Goal: Task Accomplishment & Management: Manage account settings

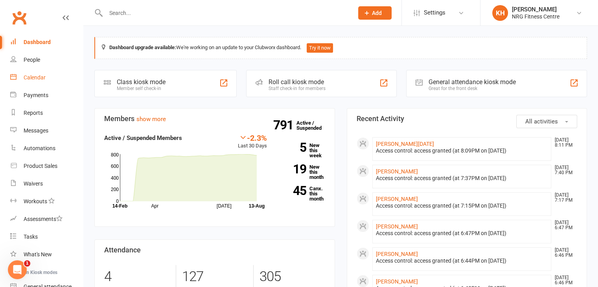
click at [31, 77] on div "Calendar" at bounding box center [35, 77] width 22 height 6
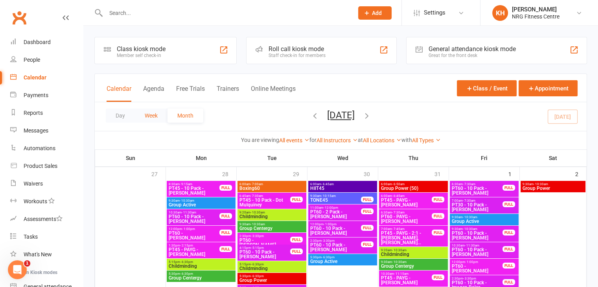
click at [153, 114] on button "Week" at bounding box center [151, 115] width 33 height 14
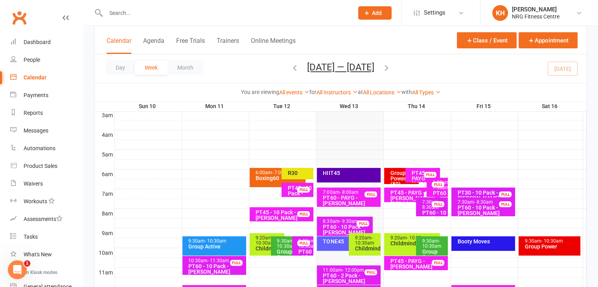
scroll to position [129, 0]
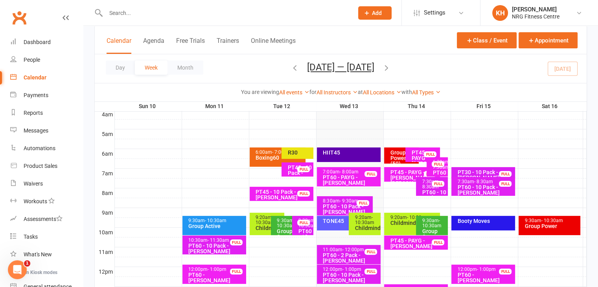
click at [401, 226] on div "9:20am - 10:30am Childminding" at bounding box center [412, 224] width 56 height 22
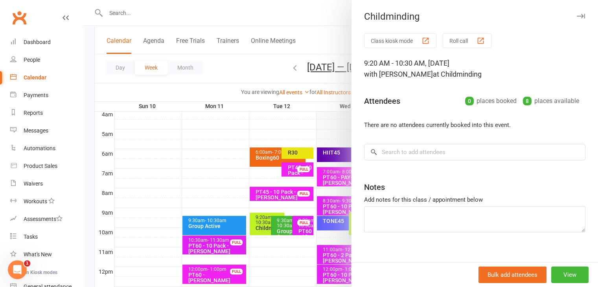
click at [577, 17] on icon "button" at bounding box center [581, 16] width 8 height 5
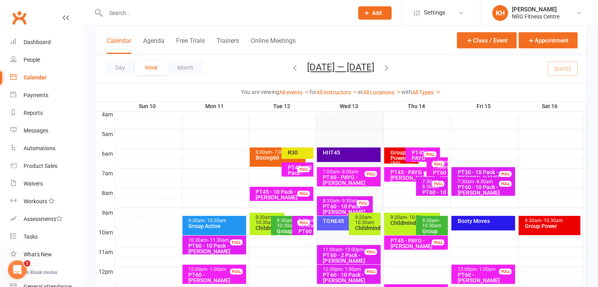
click at [432, 230] on div "Group Centergy" at bounding box center [433, 233] width 25 height 11
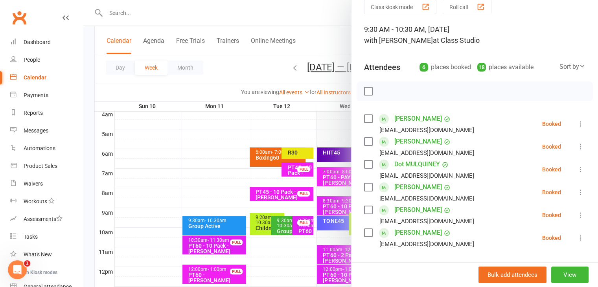
scroll to position [0, 0]
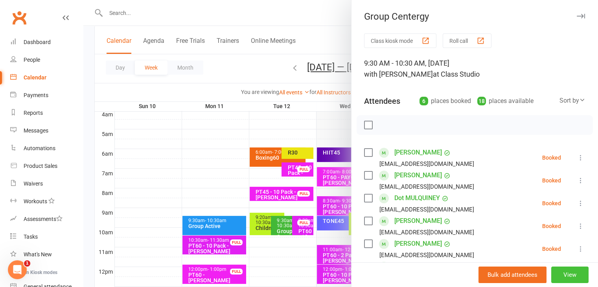
click at [563, 275] on button "View" at bounding box center [569, 275] width 37 height 17
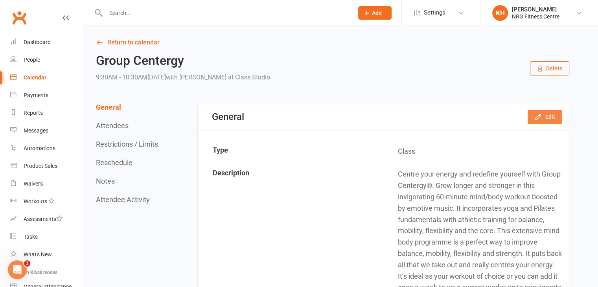
click at [544, 116] on button "Edit" at bounding box center [545, 117] width 34 height 14
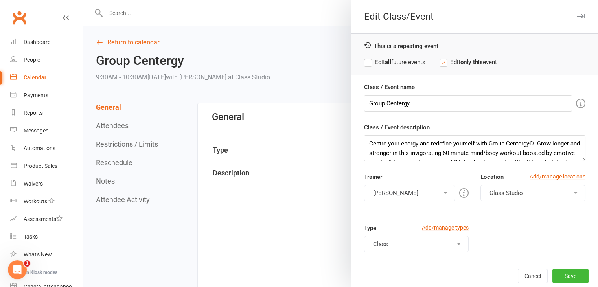
click at [444, 192] on span at bounding box center [445, 193] width 3 height 2
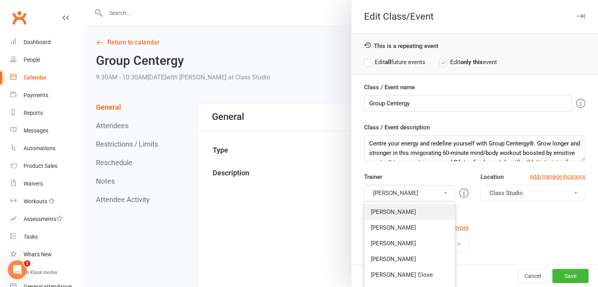
click at [397, 212] on link "[PERSON_NAME]" at bounding box center [409, 212] width 91 height 16
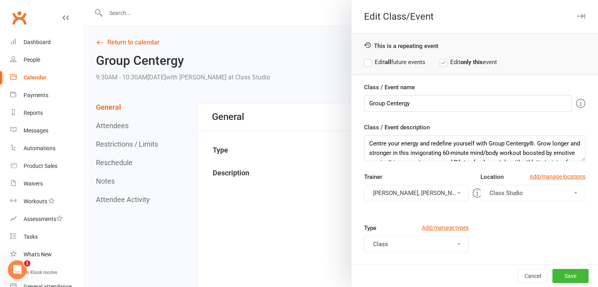
click at [437, 191] on button "[PERSON_NAME], [PERSON_NAME]" at bounding box center [416, 193] width 105 height 17
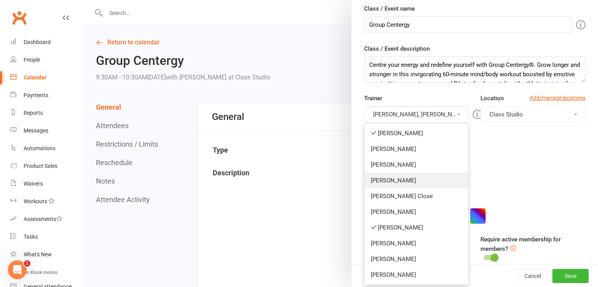
scroll to position [39, 0]
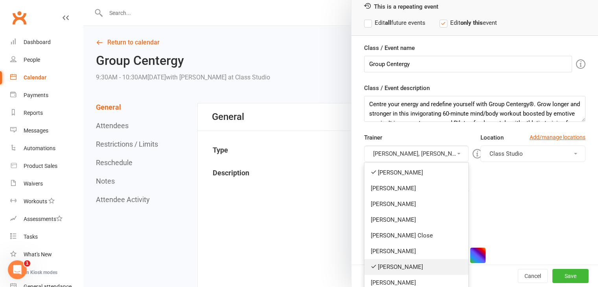
click at [403, 265] on link "[PERSON_NAME]" at bounding box center [416, 267] width 104 height 16
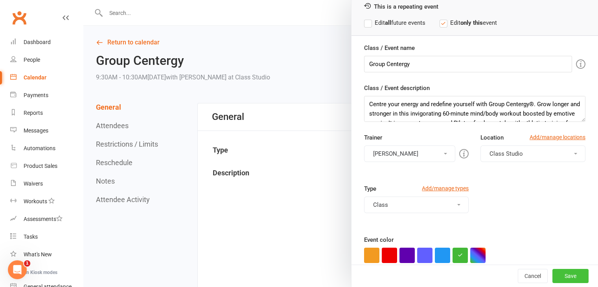
click at [559, 274] on button "Save" at bounding box center [570, 276] width 36 height 14
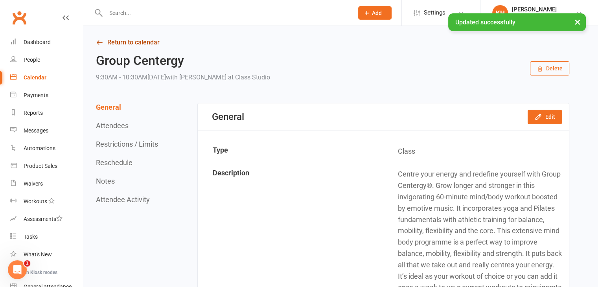
click at [101, 38] on link "Return to calendar" at bounding box center [332, 42] width 473 height 11
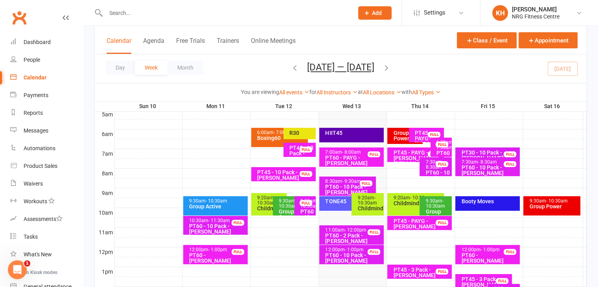
scroll to position [157, 0]
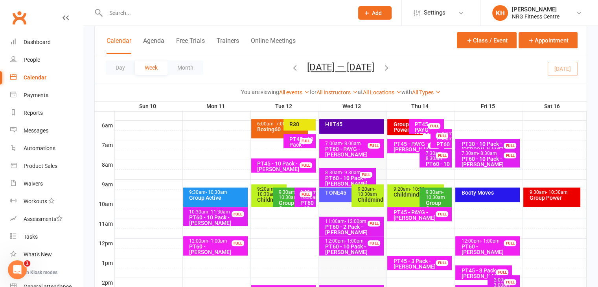
click at [399, 193] on div "Childminding" at bounding box center [418, 195] width 50 height 6
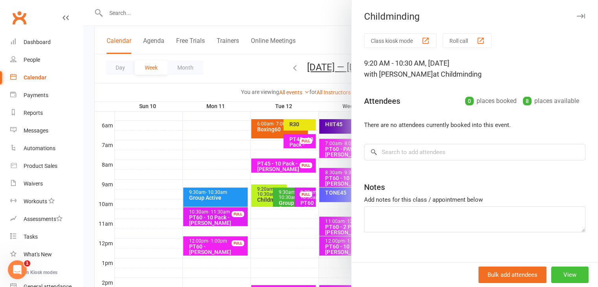
click at [551, 272] on button "View" at bounding box center [569, 275] width 37 height 17
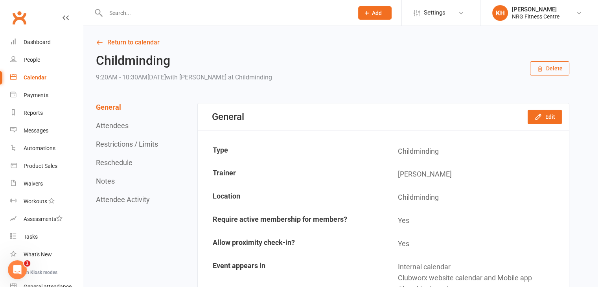
click at [544, 70] on button "Delete" at bounding box center [549, 68] width 39 height 14
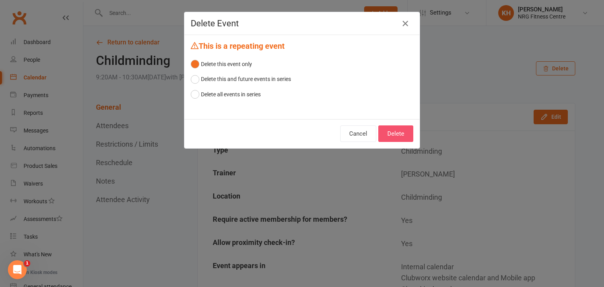
click at [395, 130] on button "Delete" at bounding box center [395, 133] width 35 height 17
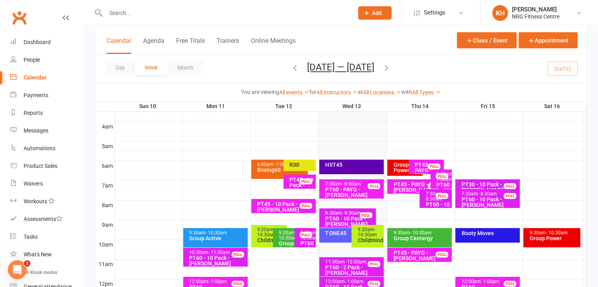
scroll to position [127, 0]
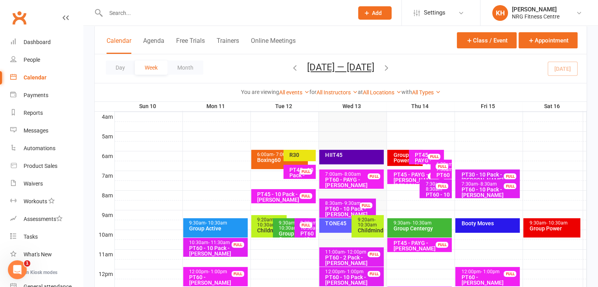
click at [398, 154] on div "Group Power (50)" at bounding box center [407, 157] width 28 height 11
